Goal: Book appointment/travel/reservation

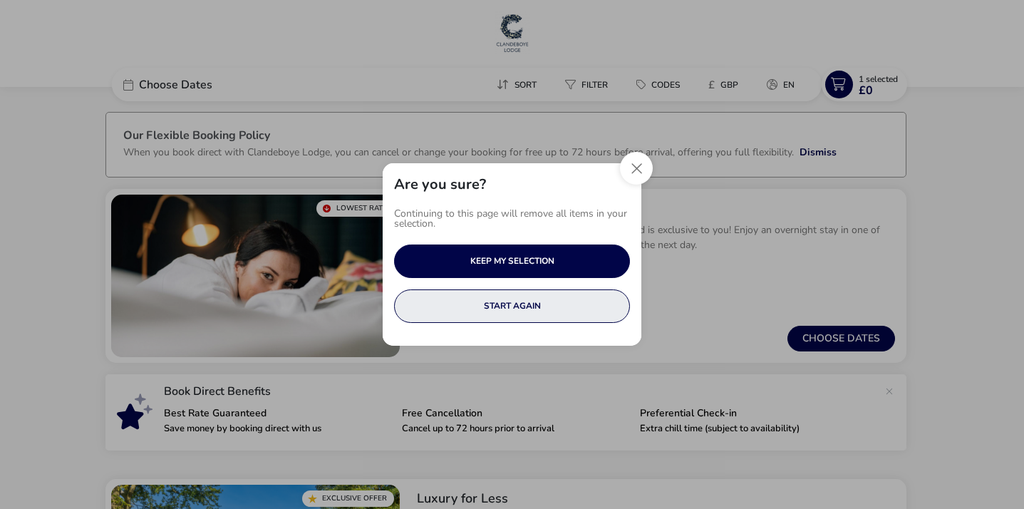
click at [532, 320] on button "START AGAIN" at bounding box center [512, 305] width 236 height 33
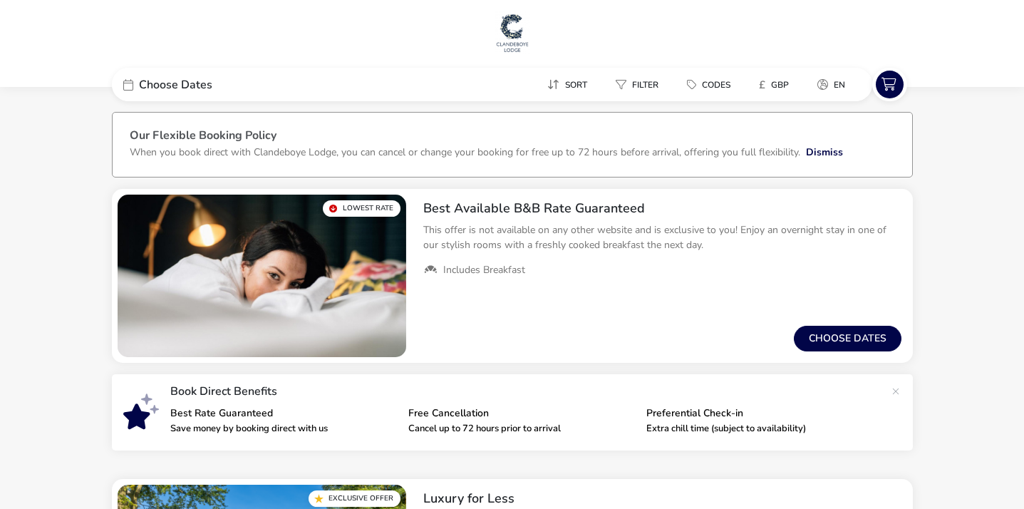
click at [145, 85] on span "Choose Dates" at bounding box center [175, 84] width 73 height 11
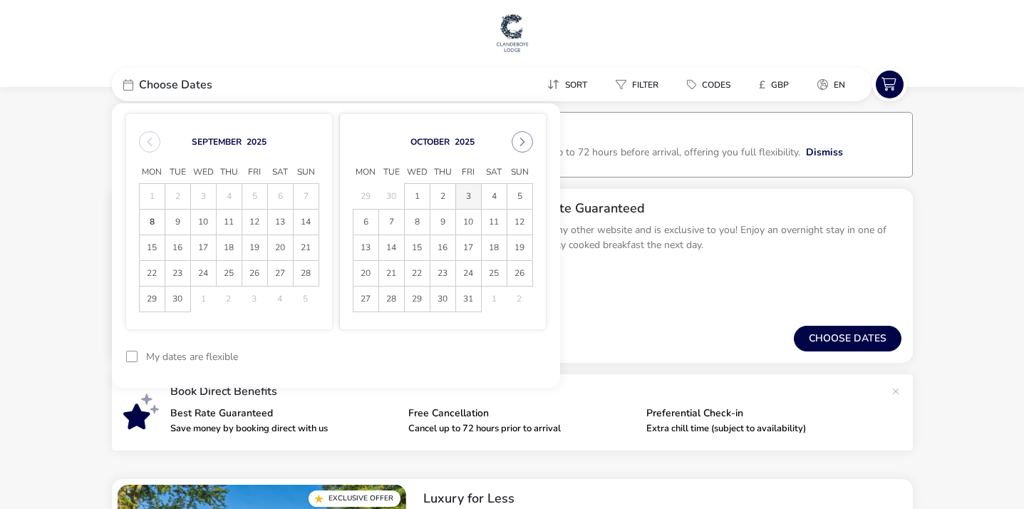
click at [471, 198] on span "3" at bounding box center [468, 196] width 25 height 25
click at [501, 197] on span "4" at bounding box center [494, 196] width 25 height 25
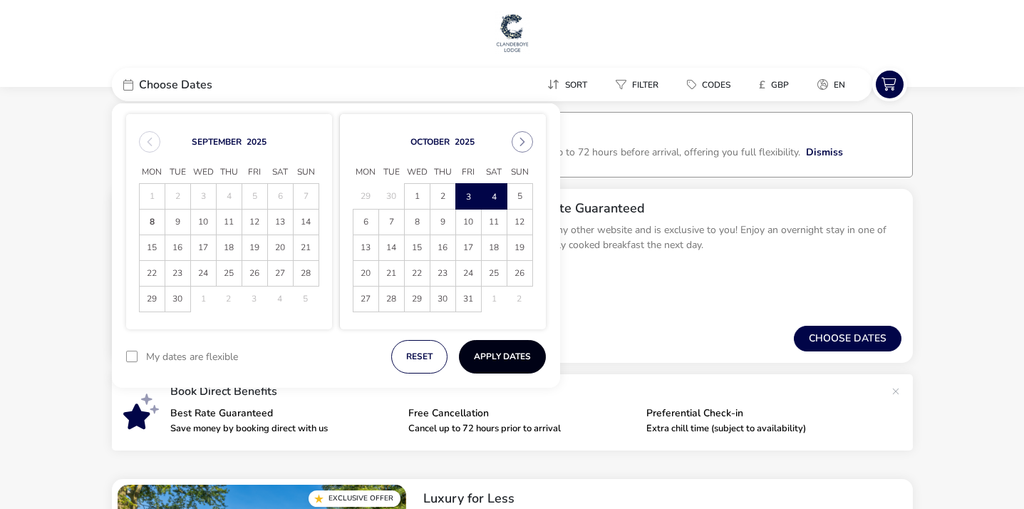
click at [519, 364] on button "Apply Dates" at bounding box center [502, 356] width 87 height 33
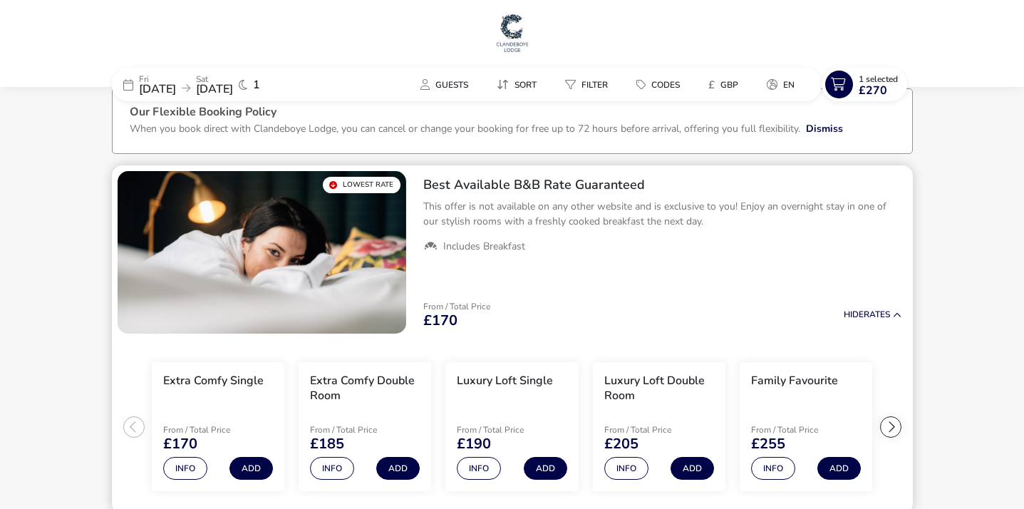
click at [868, 339] on ul "Extra Comfy Single From / Total Price £170 Info Add Extra Comfy Double Room Fro…" at bounding box center [512, 426] width 801 height 175
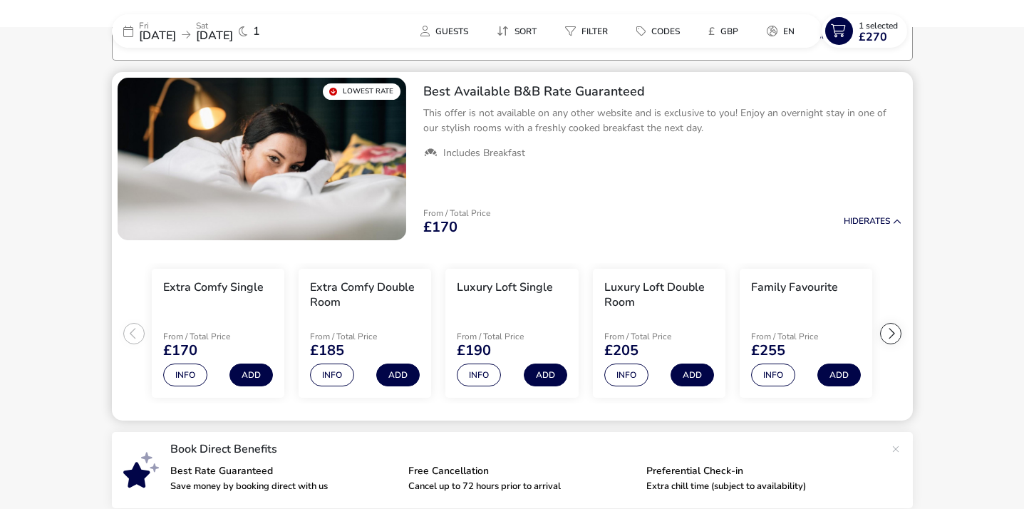
scroll to position [117, 0]
click at [888, 333] on div at bounding box center [890, 333] width 21 height 21
click at [888, 334] on ul "Extra Comfy Single From / Total Price £170 Info Add Extra Comfy Double Room Fro…" at bounding box center [512, 333] width 801 height 175
click at [777, 381] on button "Info" at bounding box center [773, 375] width 44 height 23
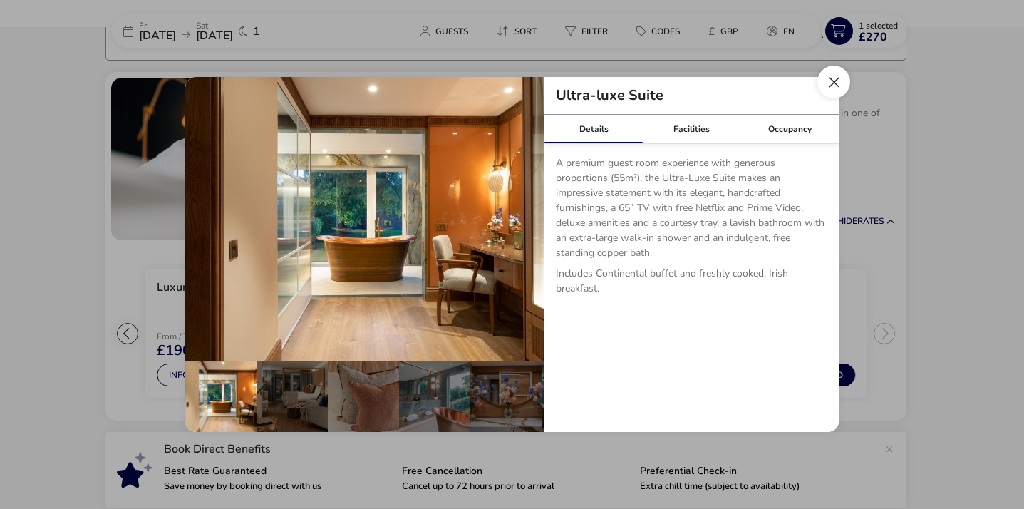
click at [821, 86] on button "Close dialog" at bounding box center [834, 82] width 33 height 33
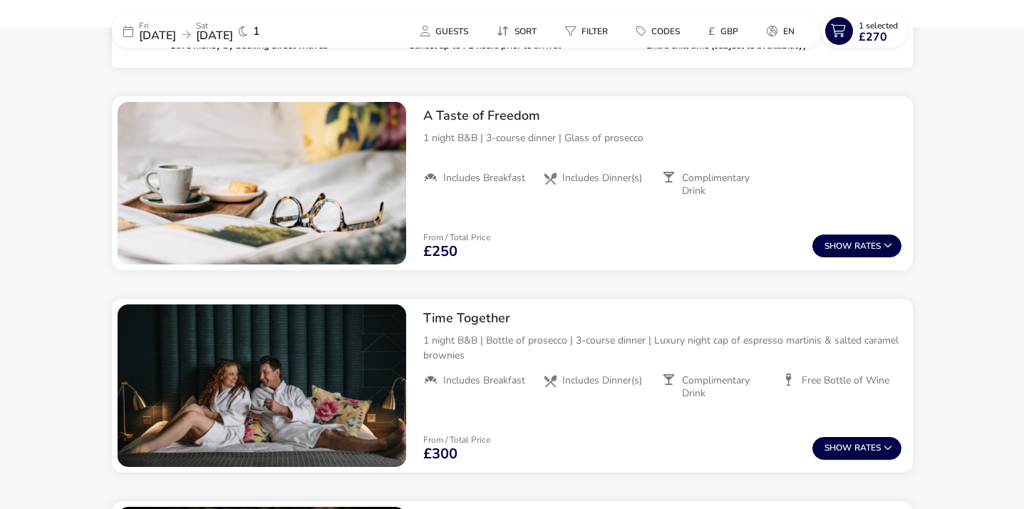
scroll to position [561, 0]
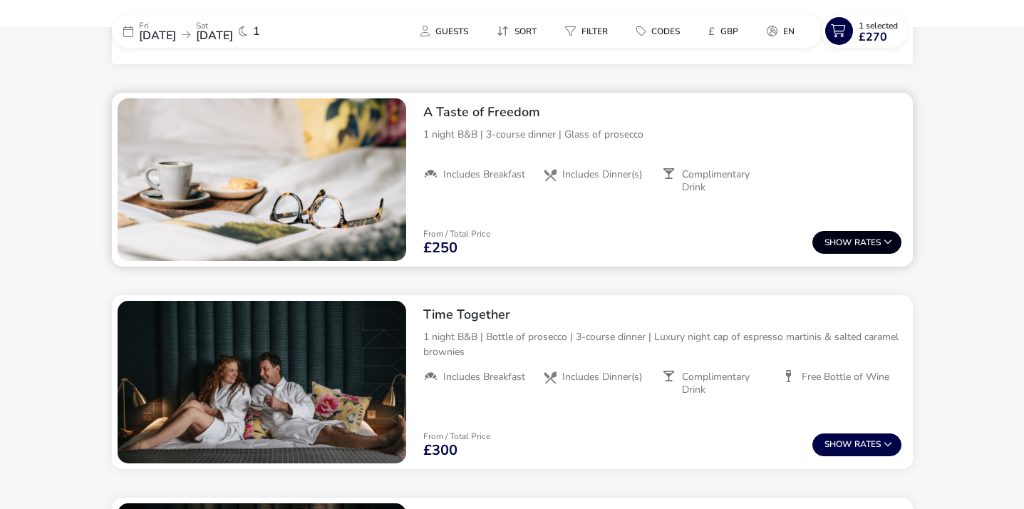
click at [875, 244] on button "Show Rates" at bounding box center [857, 242] width 89 height 23
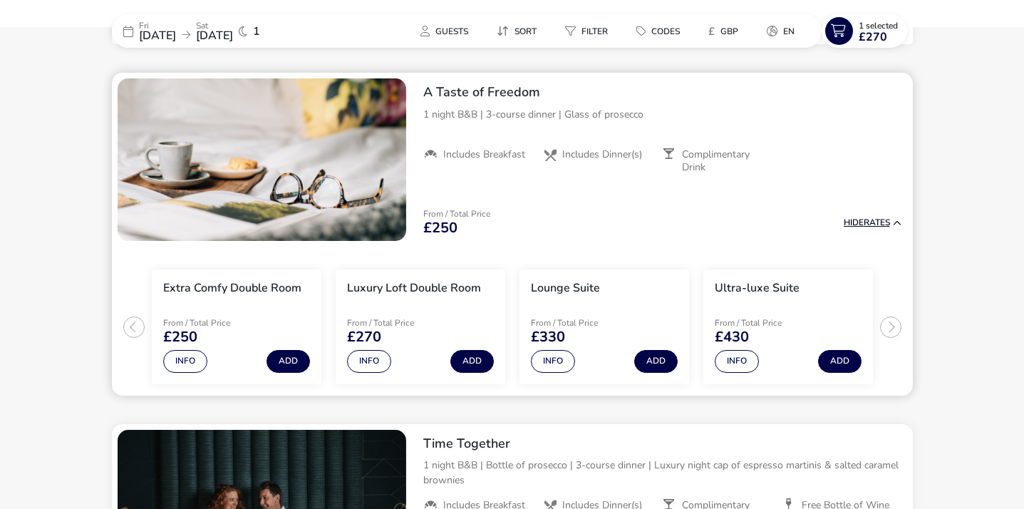
scroll to position [582, 0]
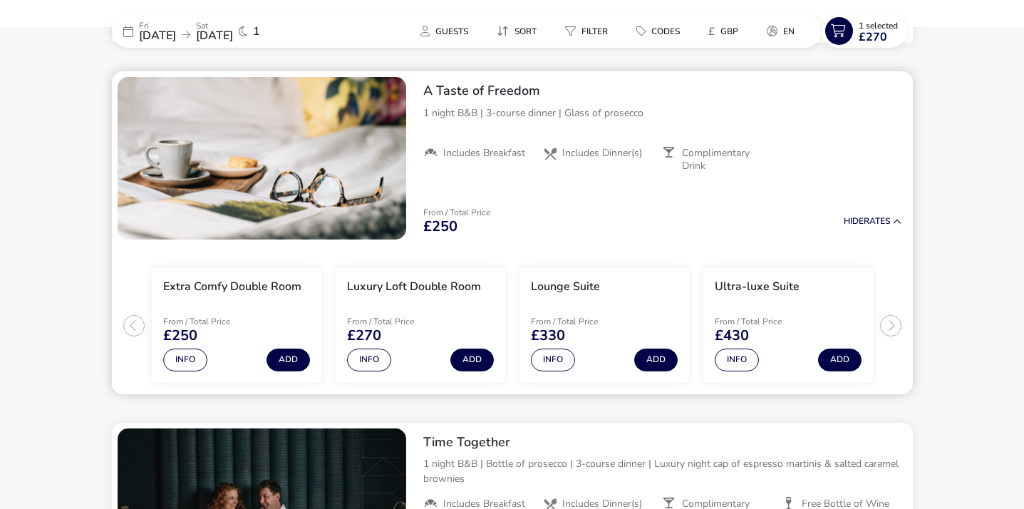
click at [891, 330] on ul "Extra Comfy Double Room From / Total Price £250 Info Add Luxury Loft Double Roo…" at bounding box center [512, 319] width 801 height 149
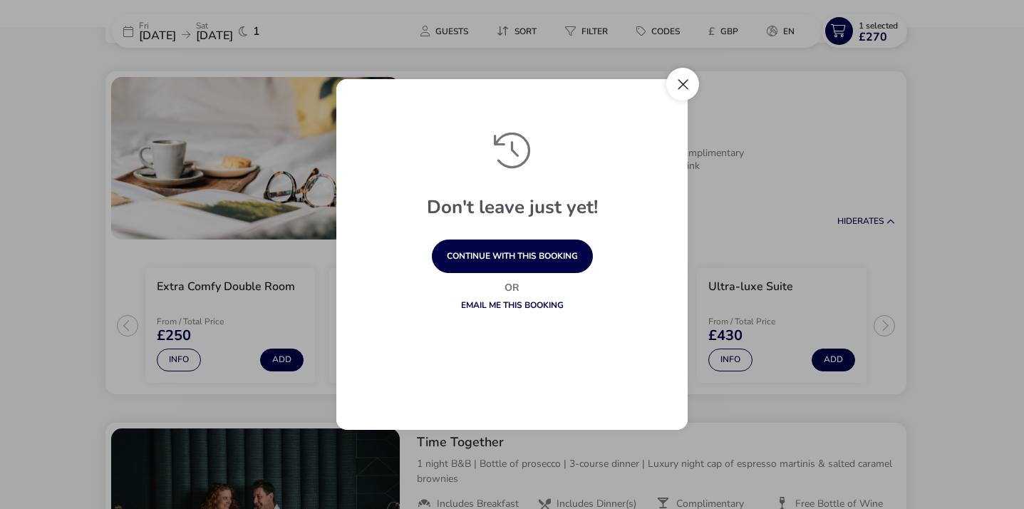
click at [686, 85] on button "Close" at bounding box center [682, 84] width 33 height 33
